Goal: Task Accomplishment & Management: Use online tool/utility

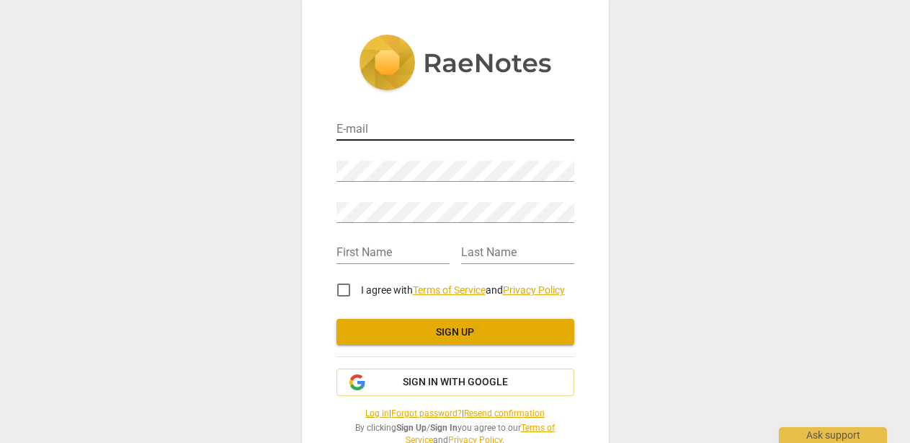
click at [368, 139] on input "email" at bounding box center [456, 130] width 238 height 21
type input "[PERSON_NAME][EMAIL_ADDRESS][DOMAIN_NAME]"
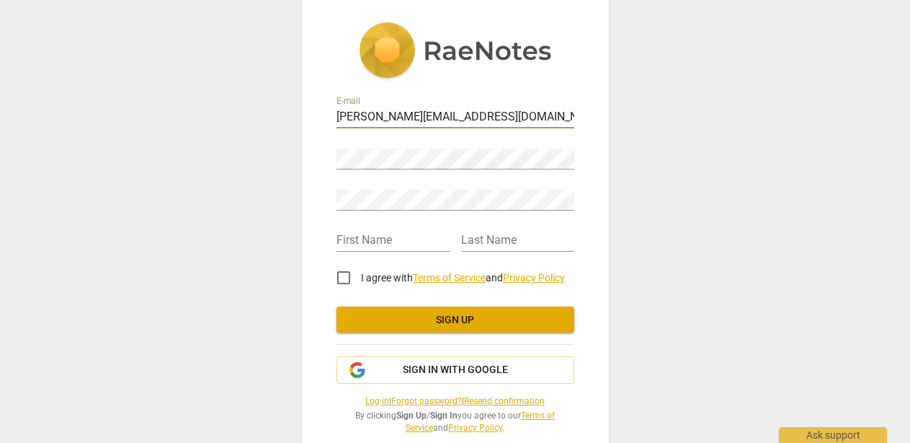
scroll to position [15, 0]
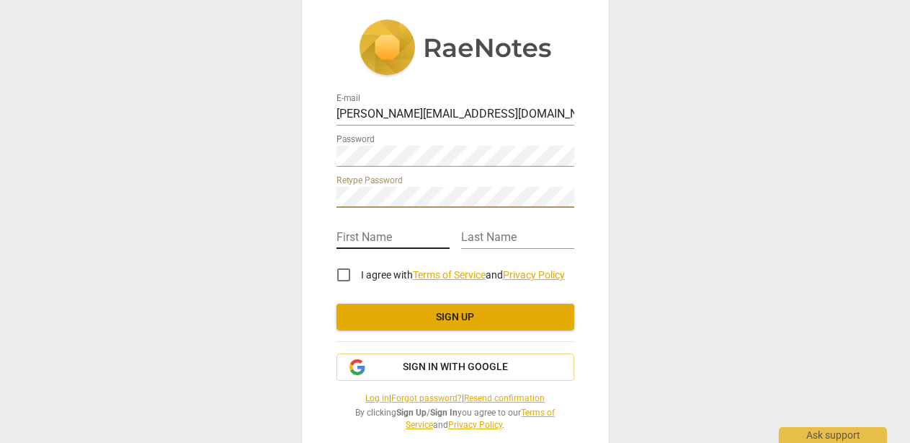
click at [407, 236] on input "text" at bounding box center [393, 238] width 113 height 21
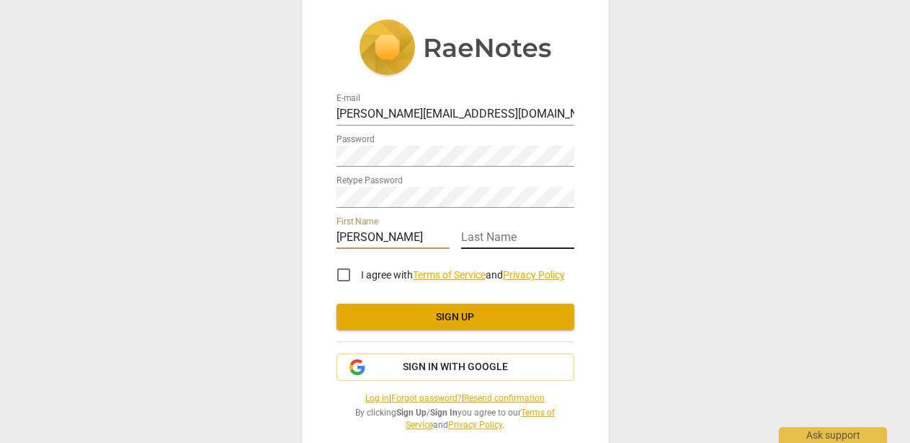
type input "[PERSON_NAME]"
click at [495, 236] on input "text" at bounding box center [517, 238] width 113 height 21
type input "Magyar"
click at [342, 275] on input "I agree with Terms of Service and Privacy Policy" at bounding box center [344, 274] width 35 height 35
checkbox input "true"
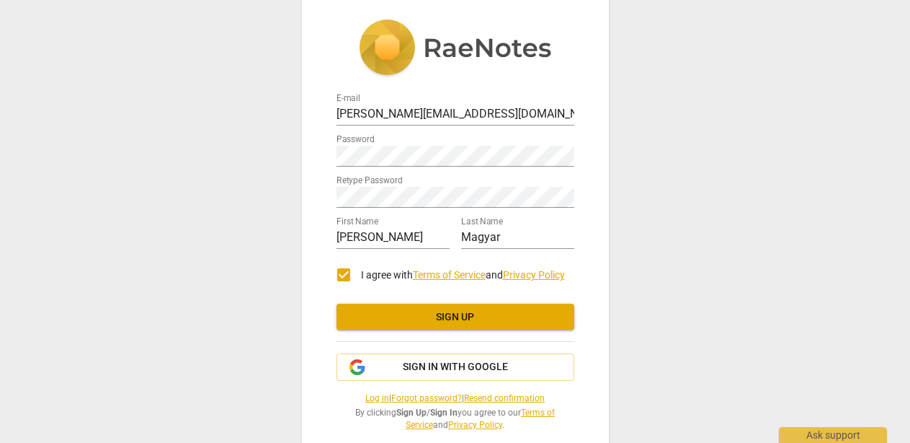
scroll to position [37, 0]
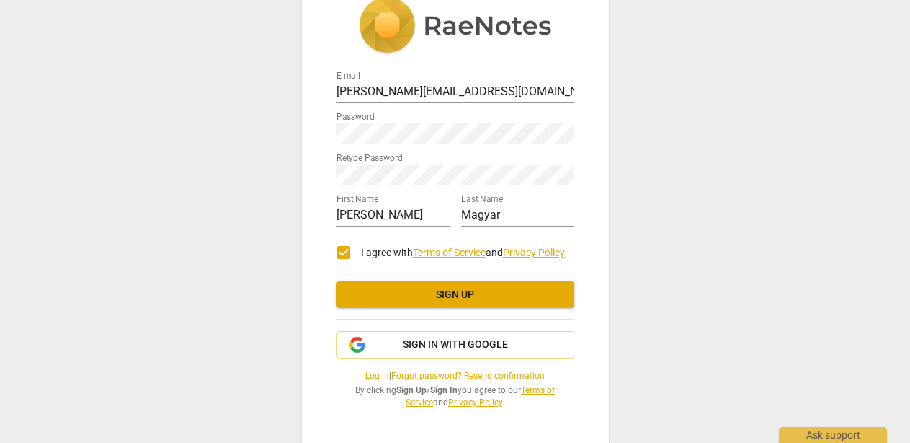
click at [408, 293] on span "Sign up" at bounding box center [455, 295] width 215 height 14
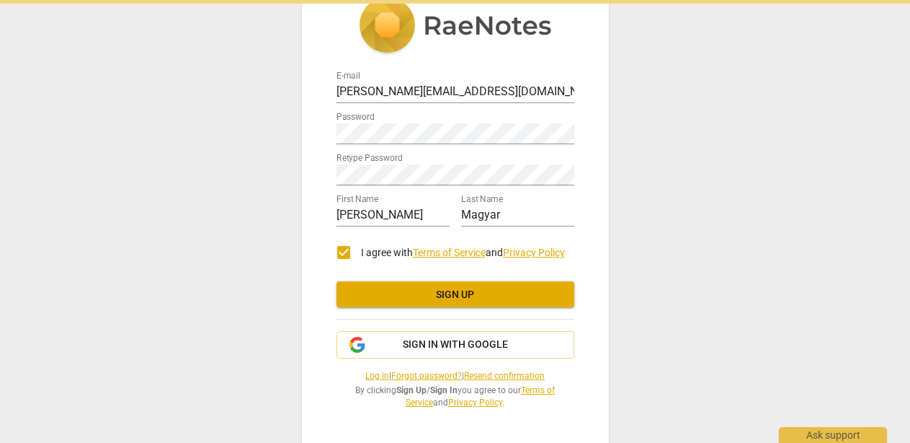
scroll to position [0, 0]
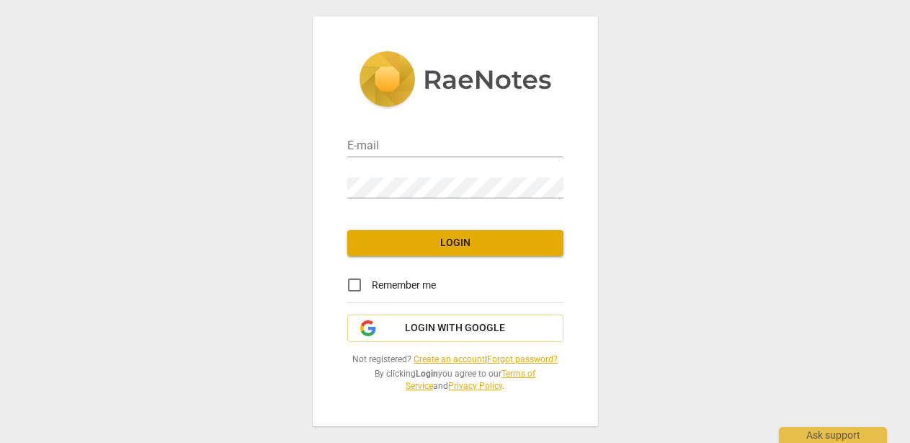
type input "[PERSON_NAME][EMAIL_ADDRESS][DOMAIN_NAME]"
click at [357, 283] on input "Remember me" at bounding box center [354, 284] width 35 height 35
checkbox input "true"
click at [394, 244] on span "Login" at bounding box center [455, 243] width 193 height 14
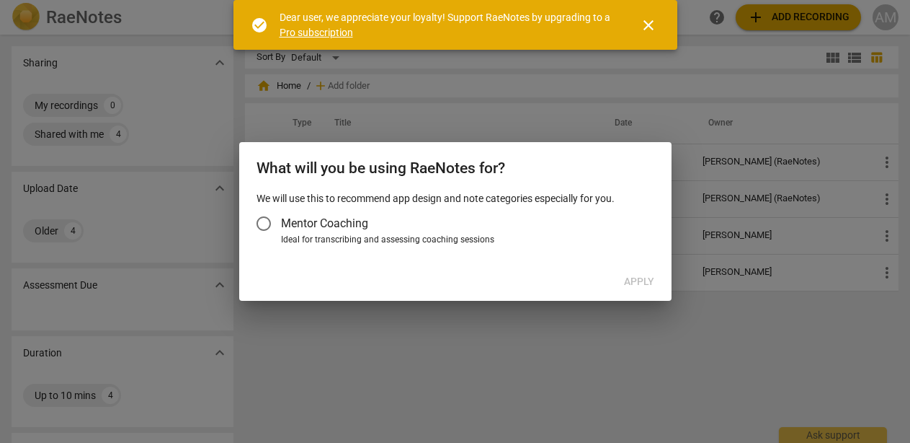
click at [270, 221] on input "Mentor Coaching" at bounding box center [264, 223] width 35 height 35
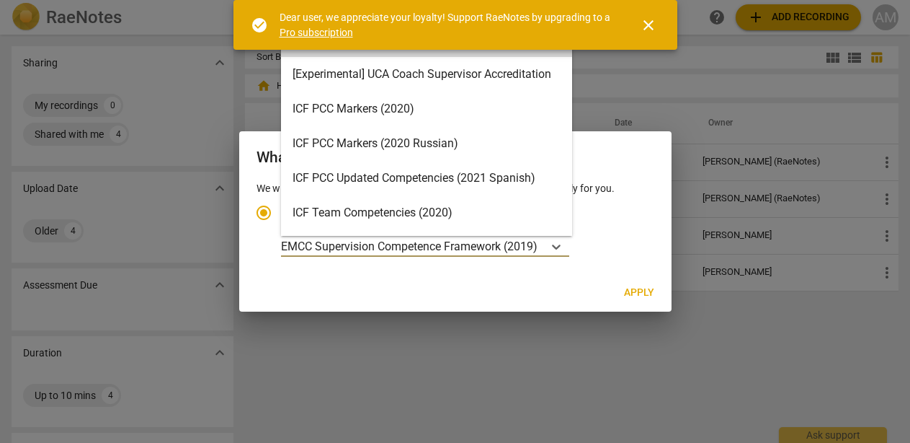
click at [391, 246] on p "EMCC Supervision Competence Framework (2019)" at bounding box center [409, 246] width 257 height 17
click at [0, 0] on input "Ideal for transcribing and assessing coaching sessions EMCC Supervision Compete…" at bounding box center [0, 0] width 0 height 0
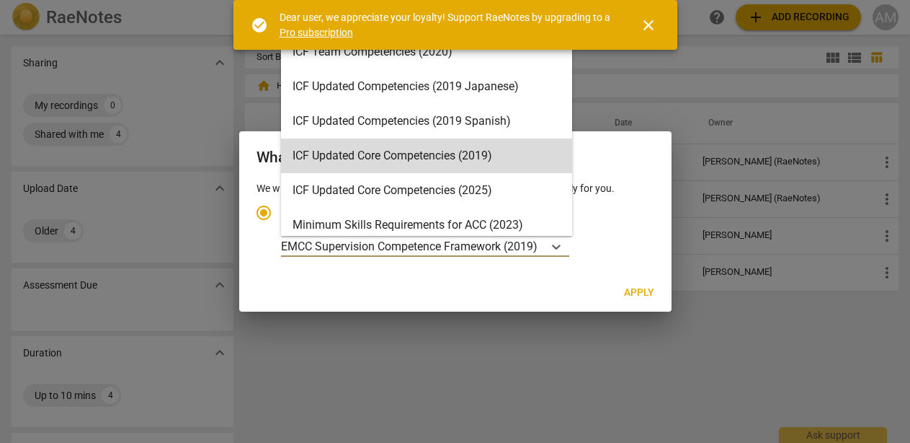
scroll to position [172, 0]
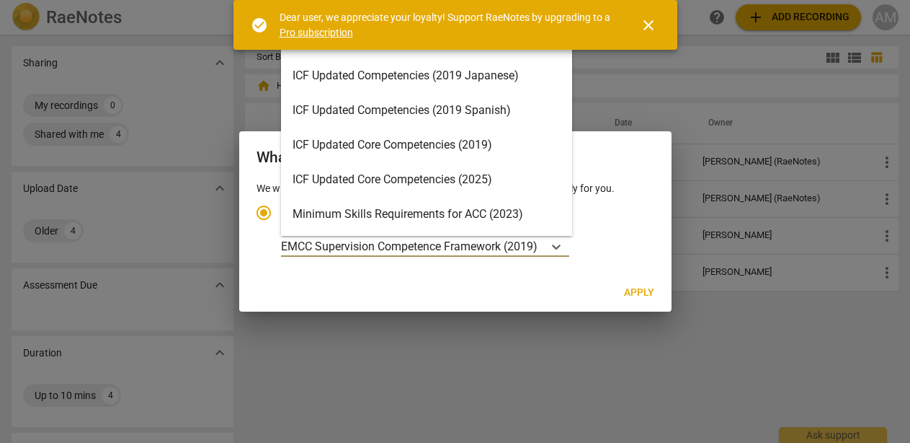
click at [391, 180] on div "ICF Updated Core Competencies (2025)" at bounding box center [426, 179] width 291 height 35
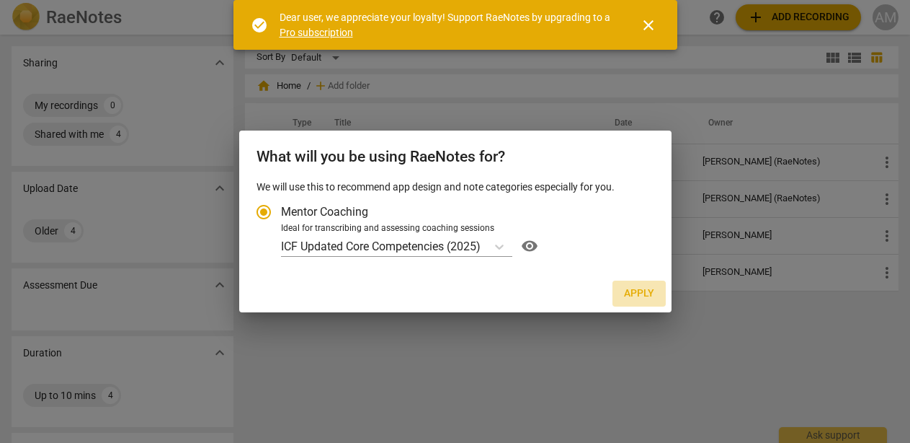
click at [641, 293] on span "Apply" at bounding box center [639, 293] width 30 height 14
radio input "false"
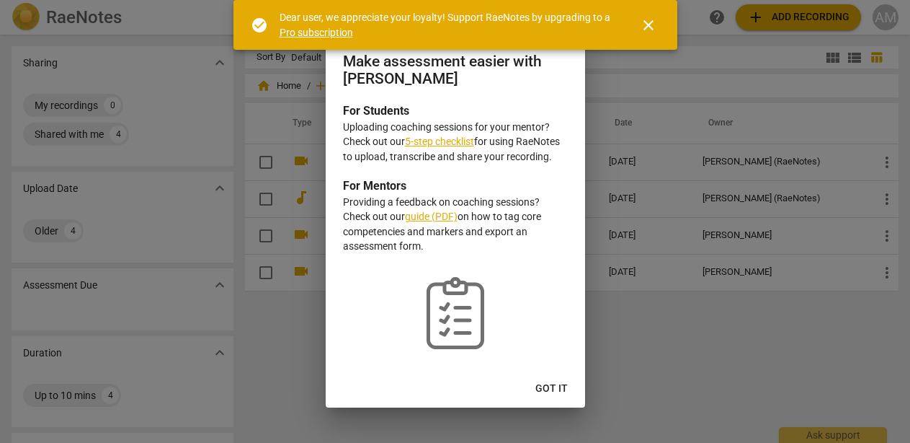
click at [653, 27] on span "close" at bounding box center [648, 25] width 17 height 17
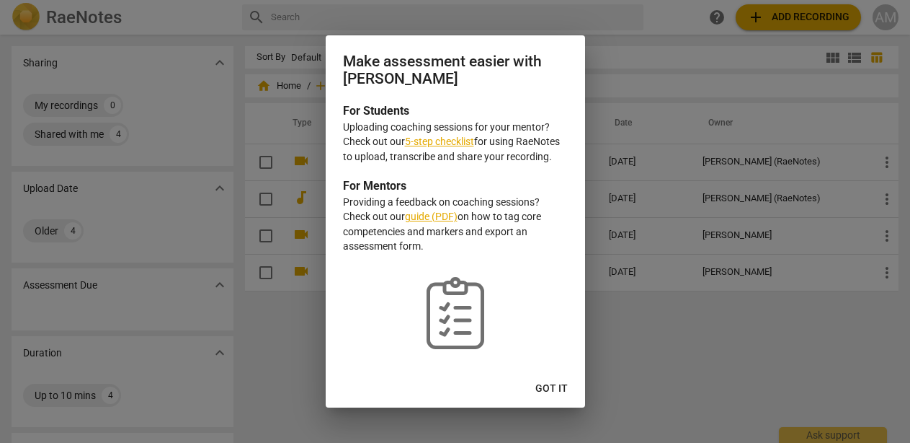
click at [442, 218] on link "guide (PDF)" at bounding box center [431, 216] width 53 height 12
click at [552, 381] on span "Got it" at bounding box center [552, 388] width 32 height 14
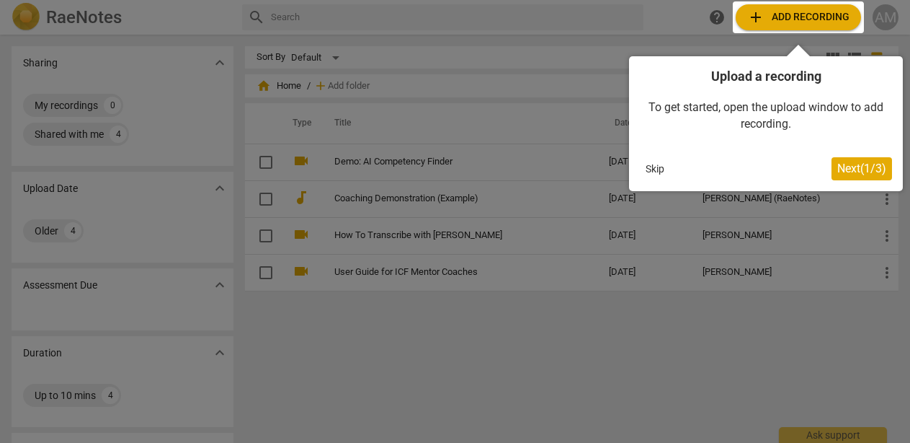
click at [847, 167] on span "Next ( 1 / 3 )" at bounding box center [862, 168] width 49 height 14
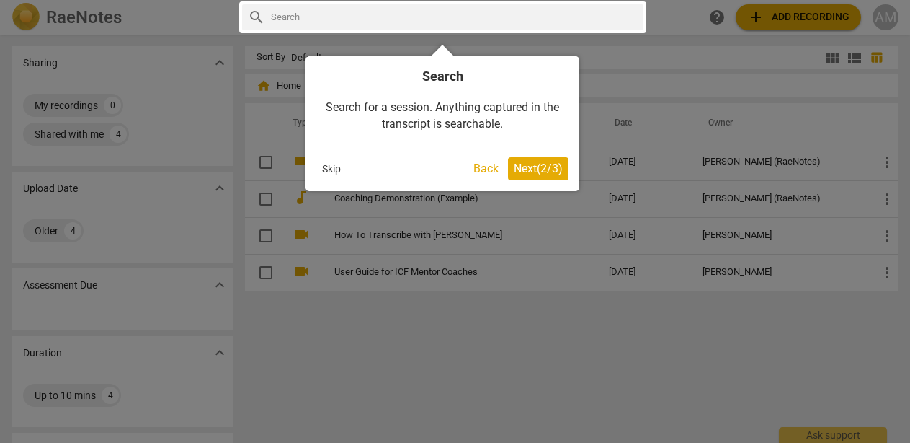
click at [535, 171] on span "Next ( 2 / 3 )" at bounding box center [538, 168] width 49 height 14
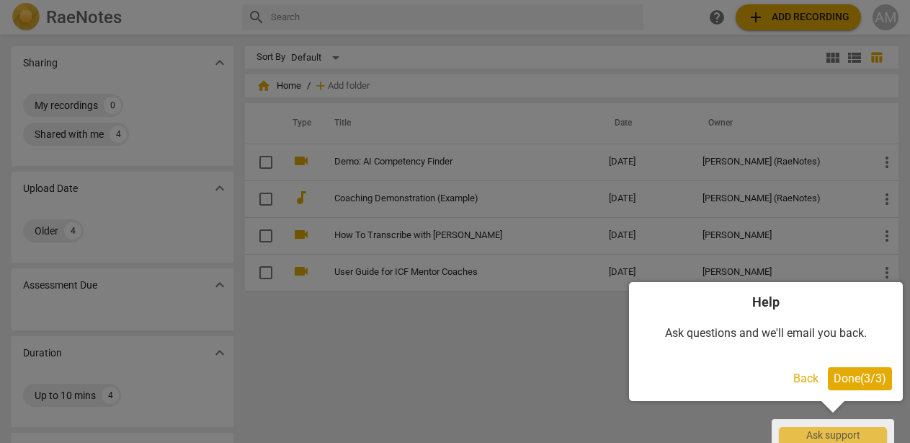
click at [855, 381] on span "Done ( 3 / 3 )" at bounding box center [860, 378] width 53 height 14
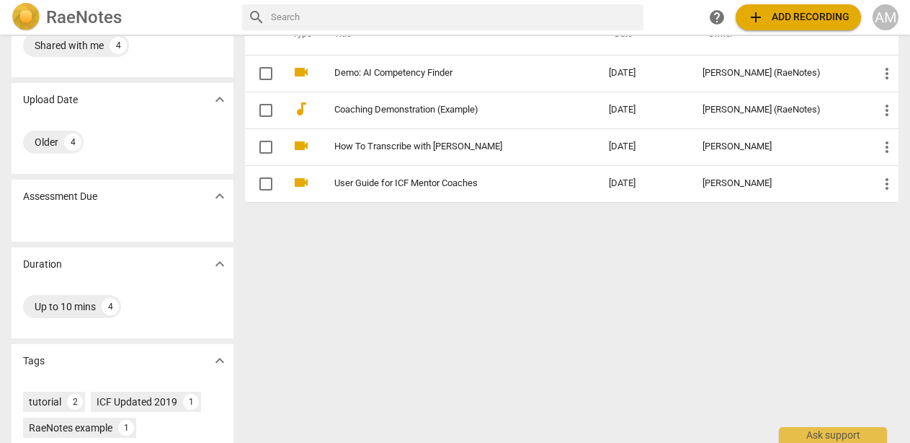
scroll to position [94, 0]
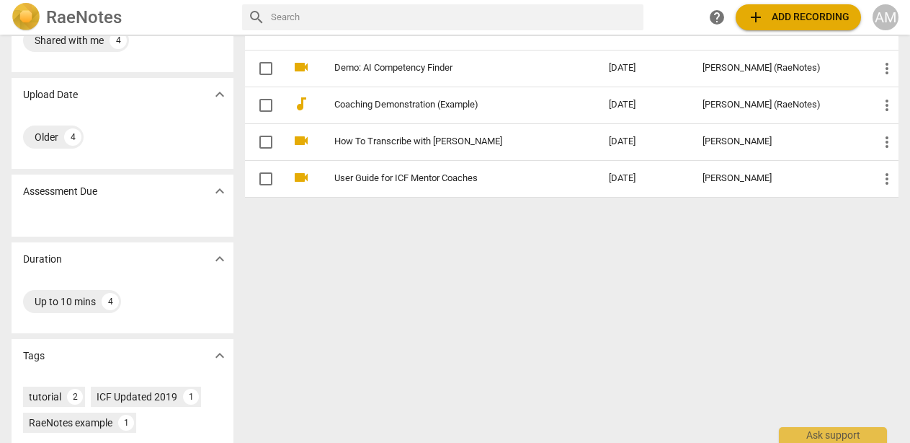
click at [214, 261] on span "expand_more" at bounding box center [219, 258] width 17 height 17
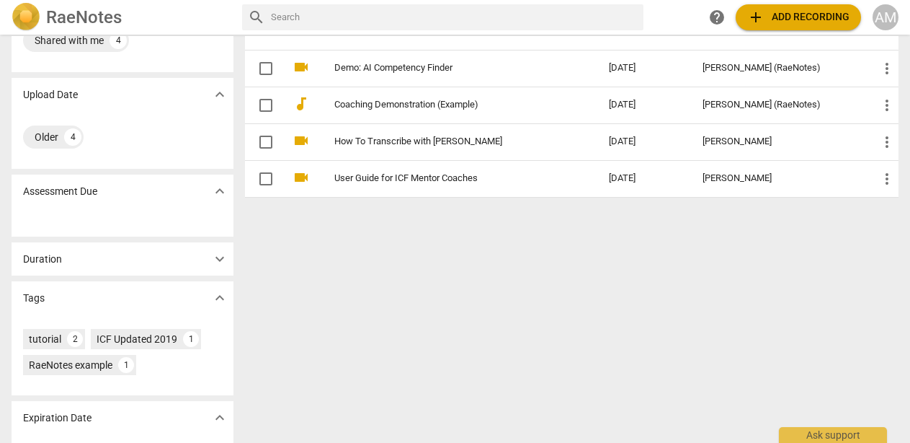
click at [214, 261] on span "expand_more" at bounding box center [219, 258] width 17 height 17
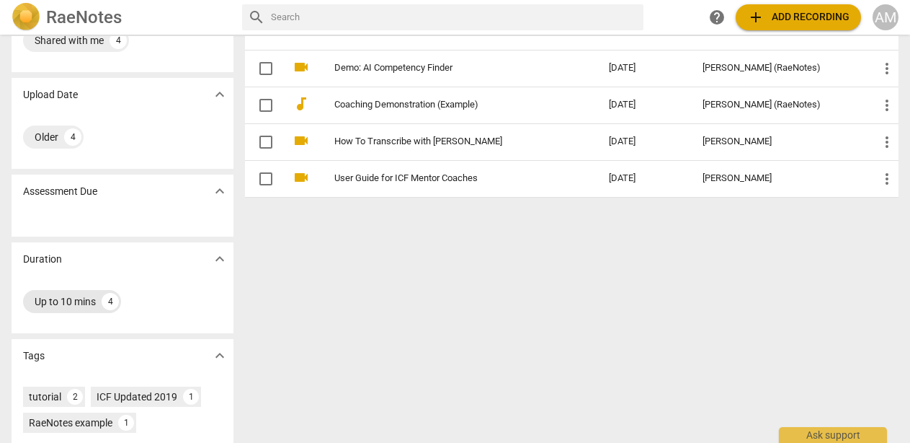
click at [81, 303] on div "Up to 10 mins" at bounding box center [65, 301] width 61 height 14
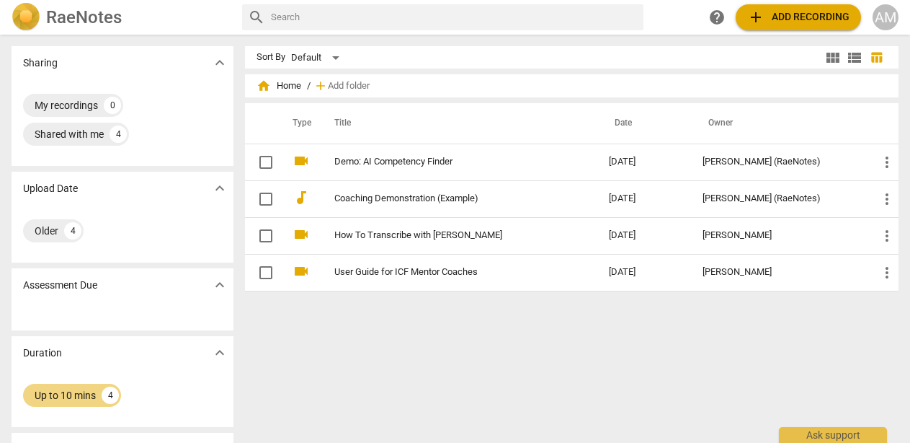
click at [791, 17] on span "add Add recording" at bounding box center [798, 17] width 102 height 17
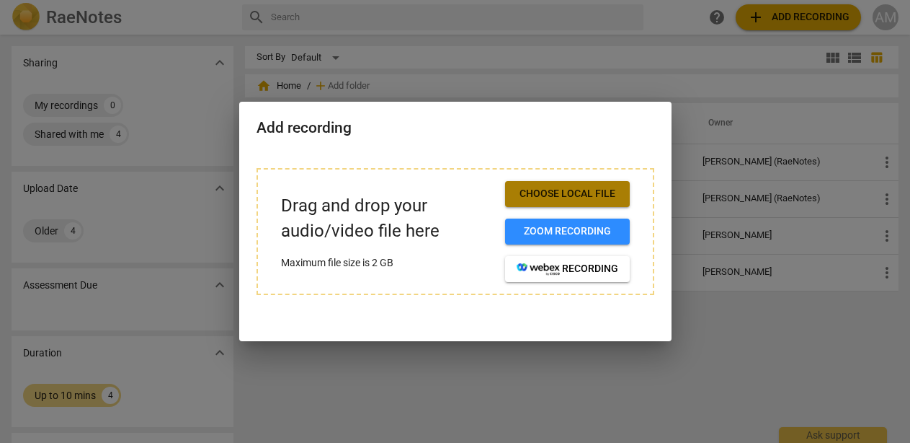
click at [569, 195] on span "Choose local file" at bounding box center [568, 194] width 102 height 14
click at [635, 139] on div "Add recording" at bounding box center [455, 127] width 432 height 50
click at [730, 346] on div at bounding box center [455, 221] width 910 height 443
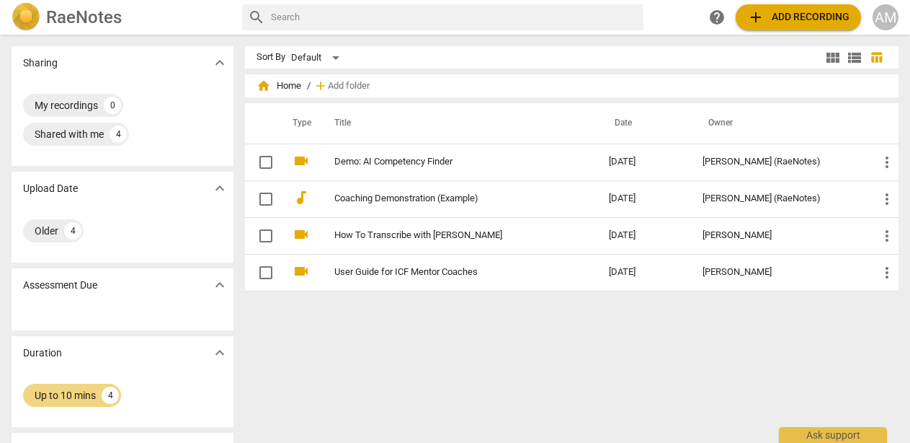
click at [791, 24] on span "add Add recording" at bounding box center [798, 17] width 102 height 17
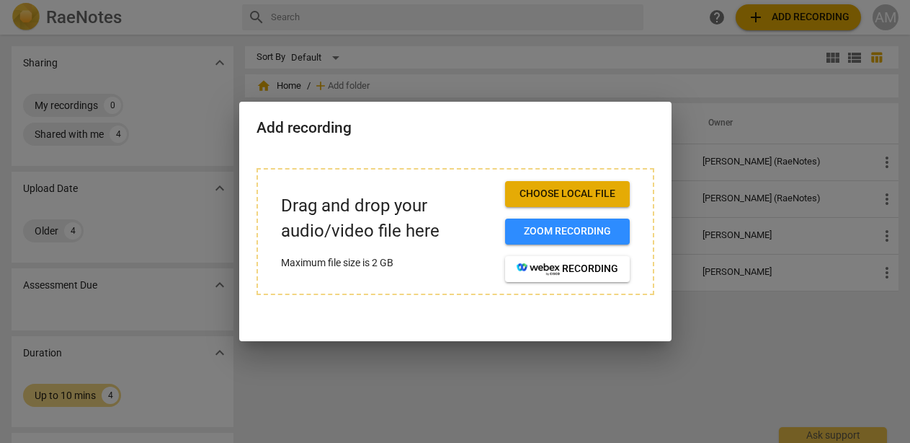
click at [753, 363] on div at bounding box center [455, 221] width 910 height 443
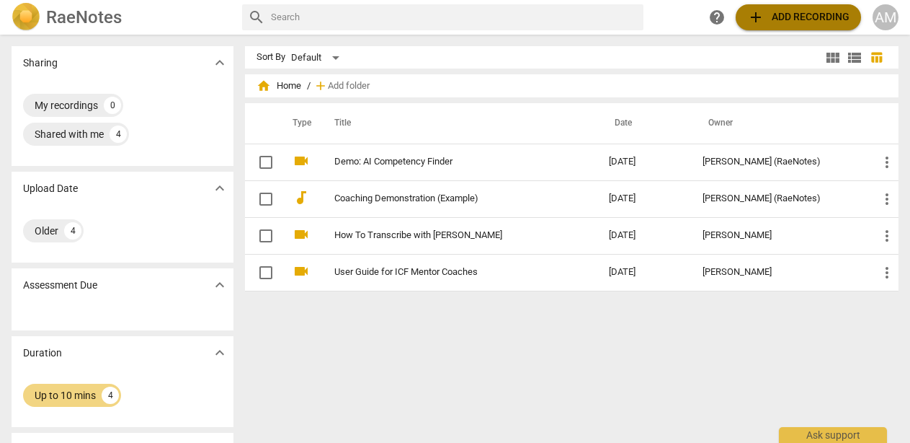
click at [786, 12] on span "add Add recording" at bounding box center [798, 17] width 102 height 17
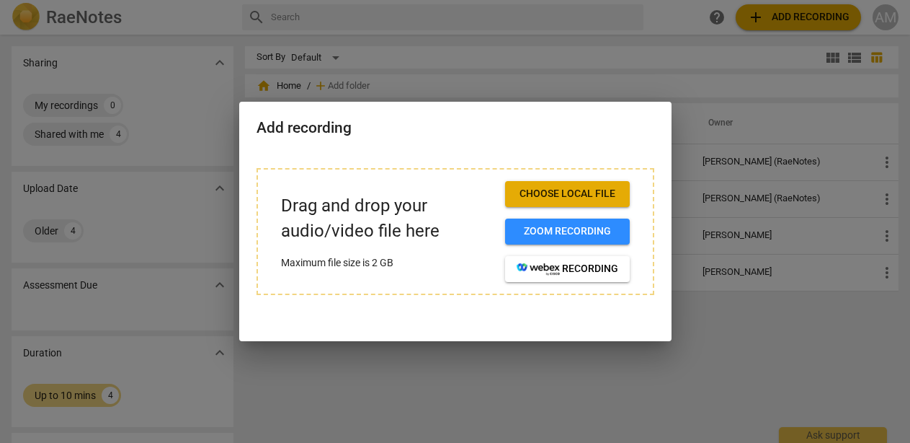
click at [580, 191] on span "Choose local file" at bounding box center [568, 194] width 102 height 14
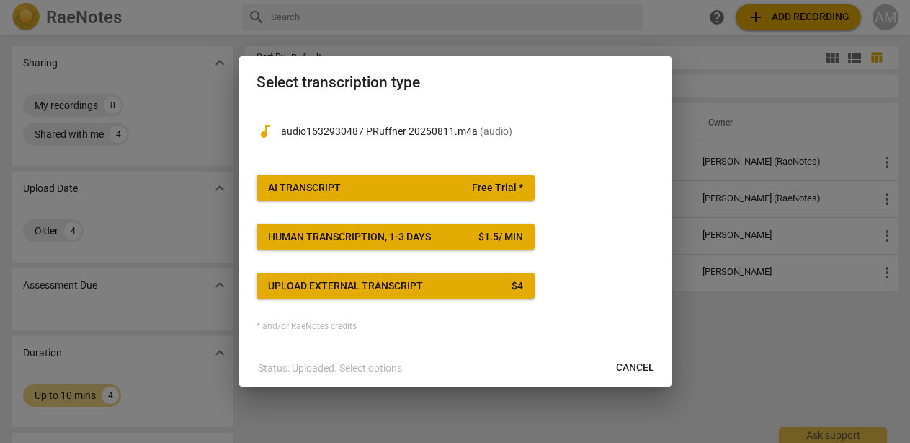
click at [622, 368] on span "Cancel" at bounding box center [635, 367] width 38 height 14
